Goal: Information Seeking & Learning: Learn about a topic

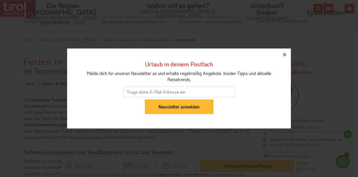
click at [285, 54] on icon "button" at bounding box center [284, 54] width 3 height 3
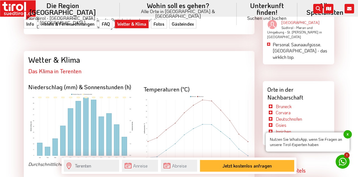
scroll to position [921, 0]
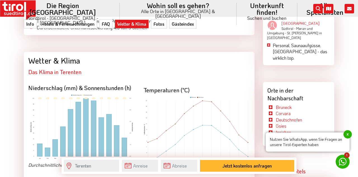
click at [206, 115] on img at bounding box center [196, 129] width 107 height 66
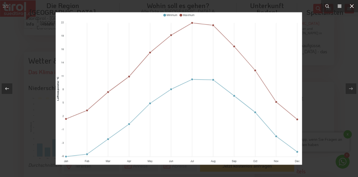
click at [353, 4] on icon at bounding box center [351, 6] width 7 height 7
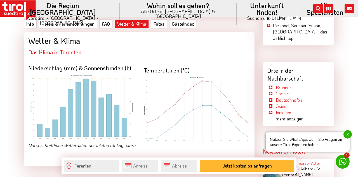
scroll to position [942, 0]
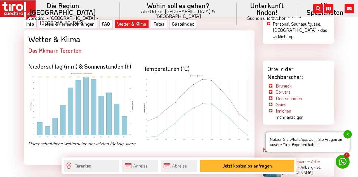
click at [102, 101] on img at bounding box center [81, 106] width 107 height 66
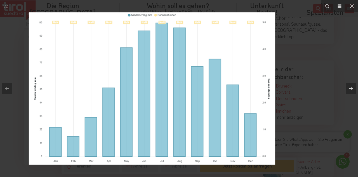
drag, startPoint x: 243, startPoint y: 46, endPoint x: 213, endPoint y: 44, distance: 30.8
click at [212, 44] on img at bounding box center [152, 88] width 246 height 153
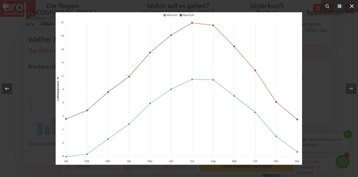
click at [351, 6] on icon at bounding box center [351, 6] width 7 height 7
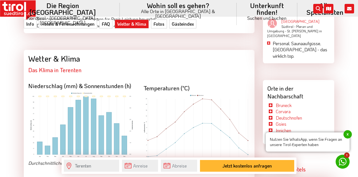
scroll to position [923, 0]
click at [213, 95] on img at bounding box center [196, 128] width 107 height 66
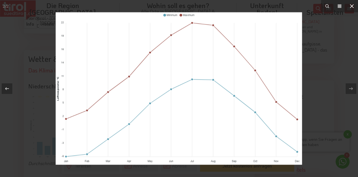
click at [351, 4] on icon at bounding box center [351, 6] width 7 height 7
